Goal: Information Seeking & Learning: Check status

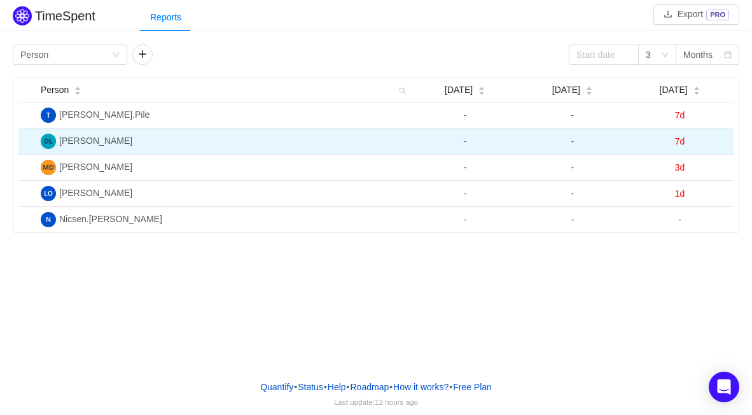
click at [681, 140] on span "7d" at bounding box center [680, 141] width 10 height 10
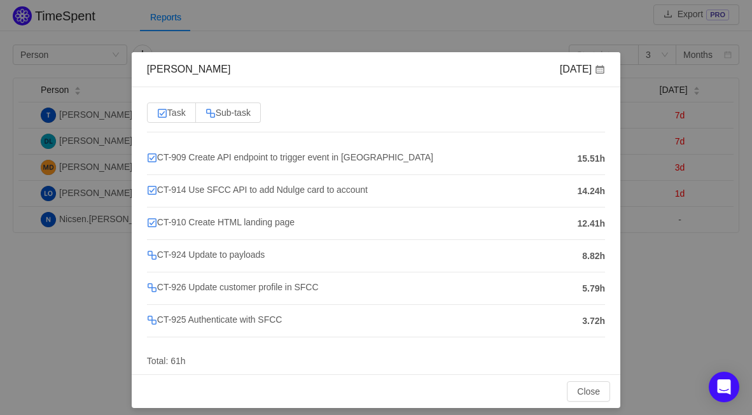
scroll to position [18, 0]
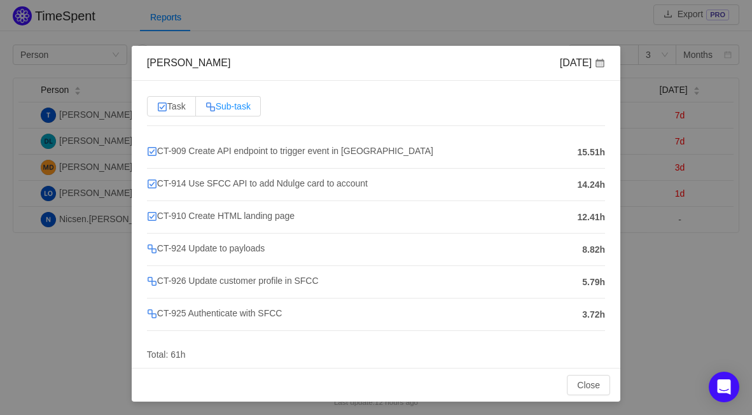
click at [226, 107] on span "Sub-task" at bounding box center [227, 106] width 45 height 10
click at [205, 109] on input "Sub-task" at bounding box center [205, 109] width 0 height 0
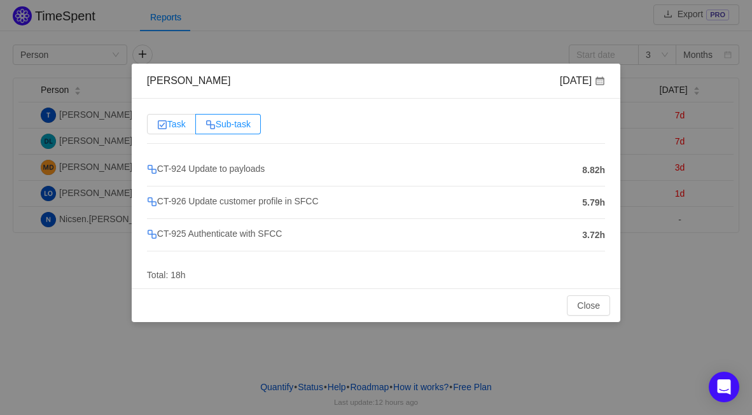
click at [177, 119] on span "Task" at bounding box center [171, 124] width 29 height 10
click at [157, 127] on input "Task" at bounding box center [157, 127] width 0 height 0
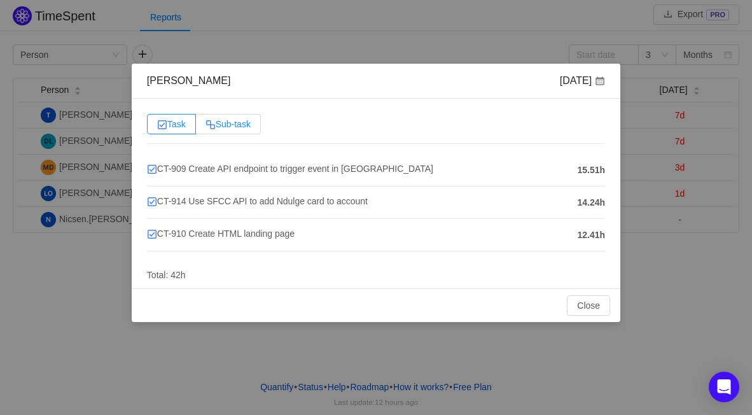
click at [219, 116] on label "Sub-task" at bounding box center [228, 124] width 65 height 20
click at [205, 127] on input "Sub-task" at bounding box center [205, 127] width 0 height 0
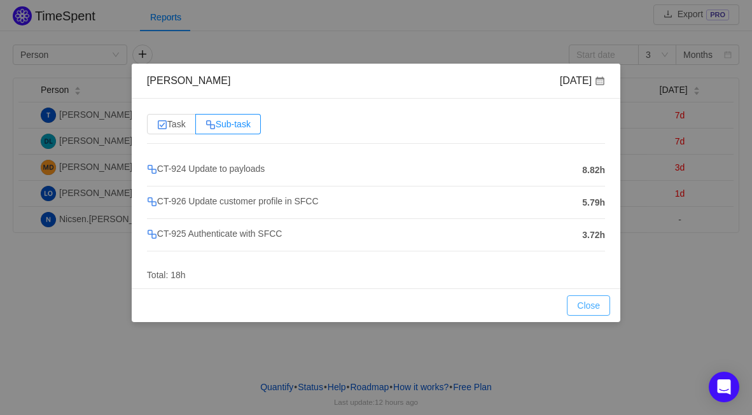
click at [588, 293] on div "Close OK" at bounding box center [376, 305] width 488 height 34
click at [587, 301] on button "Close" at bounding box center [588, 305] width 43 height 20
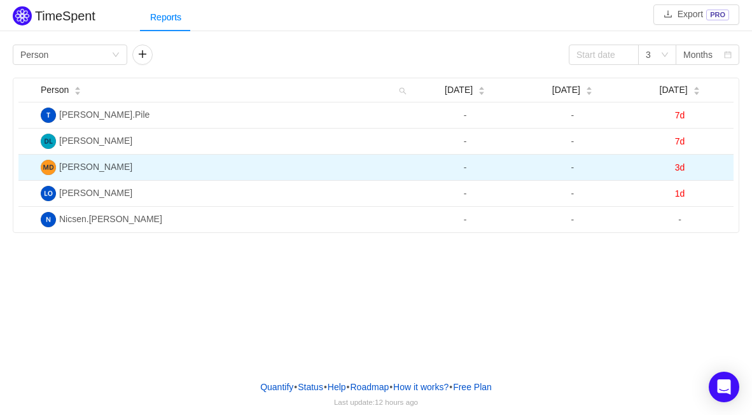
click at [682, 167] on span "3d" at bounding box center [680, 167] width 10 height 10
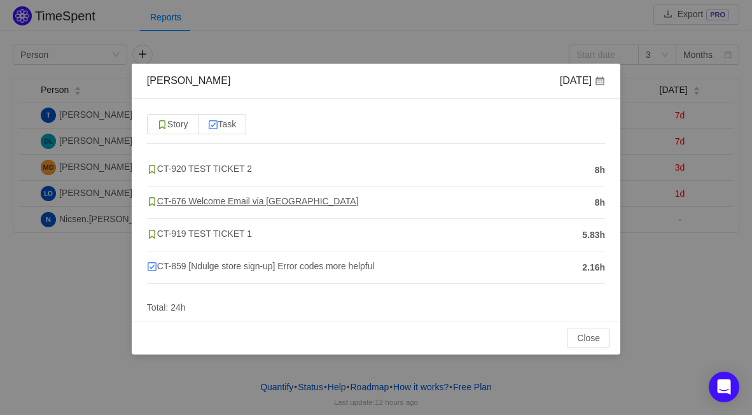
click at [253, 200] on span "CT-676 Welcome Email via [GEOGRAPHIC_DATA]" at bounding box center [252, 201] width 211 height 10
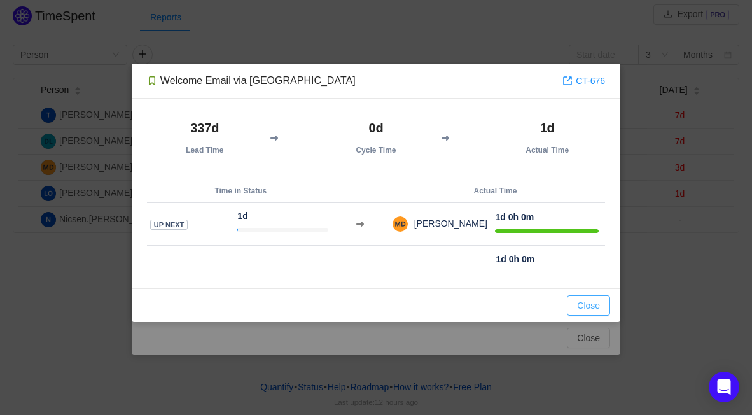
click at [601, 309] on button "Close" at bounding box center [588, 305] width 43 height 20
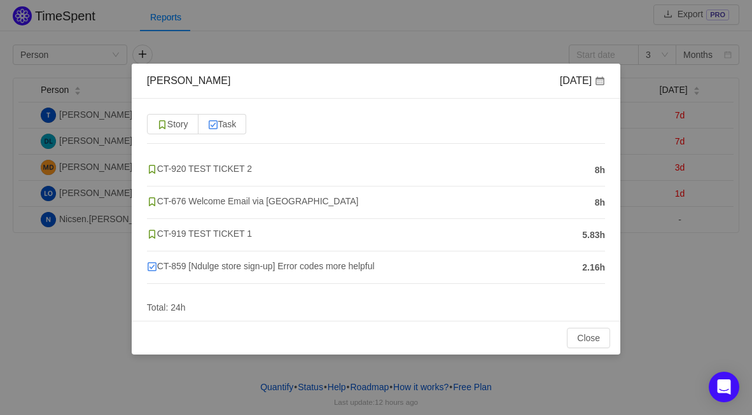
click at [584, 266] on span "2.16h" at bounding box center [593, 267] width 23 height 13
click at [350, 263] on span "CT-859 [Ndulge store sign-up] Error codes more helpful" at bounding box center [261, 266] width 228 height 10
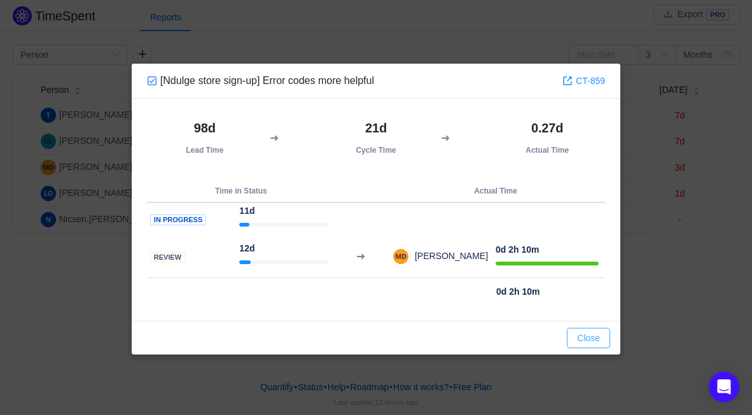
click at [594, 337] on button "Close" at bounding box center [588, 337] width 43 height 20
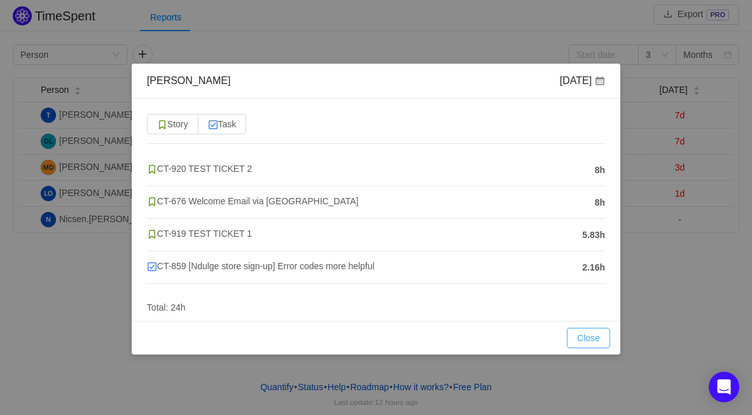
click at [592, 343] on button "Close" at bounding box center [588, 337] width 43 height 20
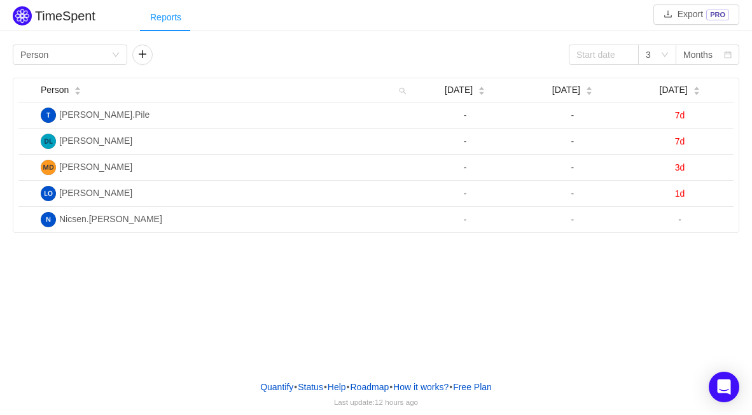
click at [170, 15] on div "Reports" at bounding box center [166, 17] width 52 height 29
